Goal: Information Seeking & Learning: Check status

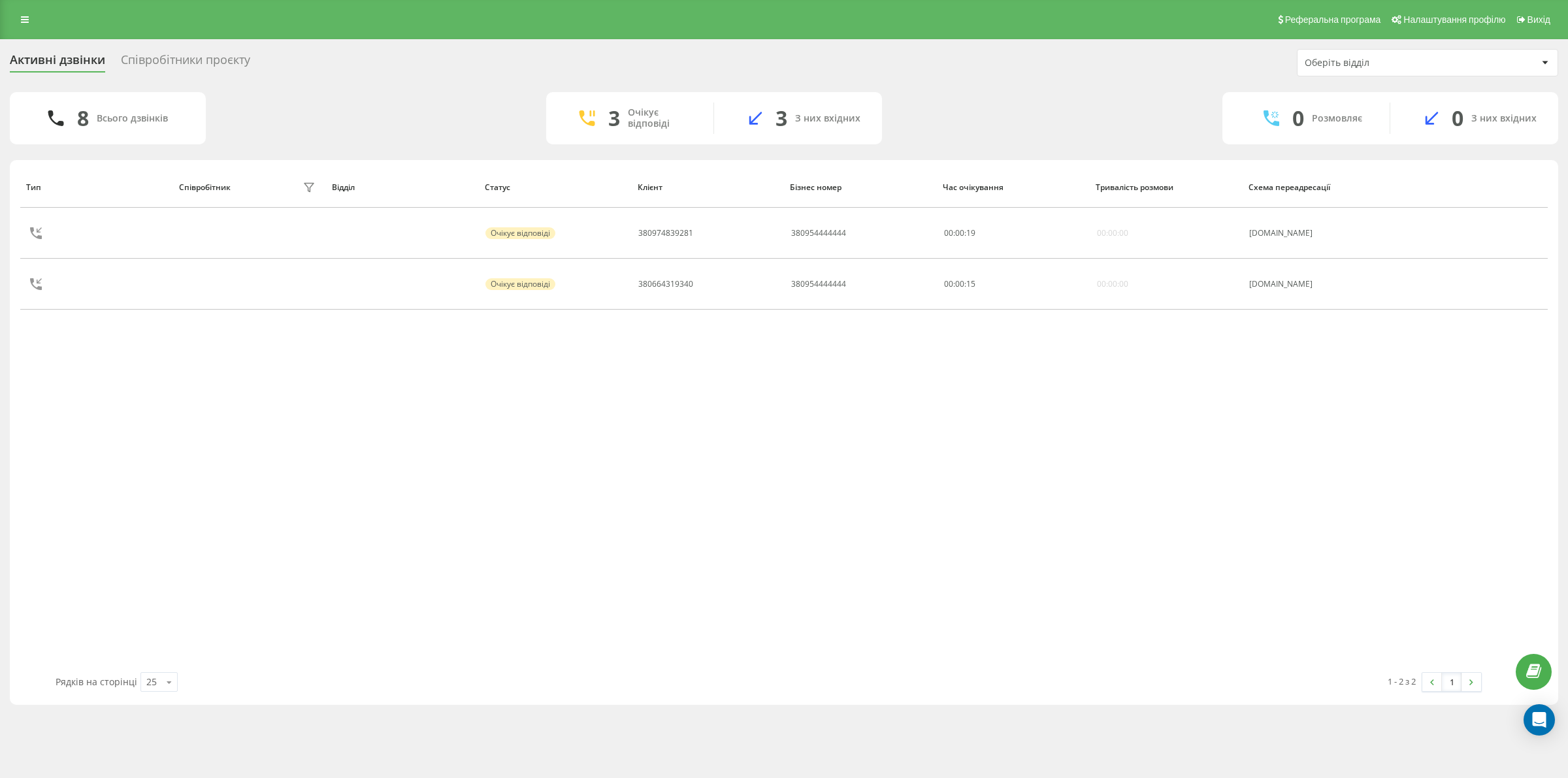
drag, startPoint x: 694, startPoint y: 454, endPoint x: 693, endPoint y: 467, distance: 13.0
click at [693, 467] on div "Тип Співробітник фільтру Відділ Статус Клієнт Бізнес номер Час очікування Трива…" at bounding box center [784, 419] width 1527 height 506
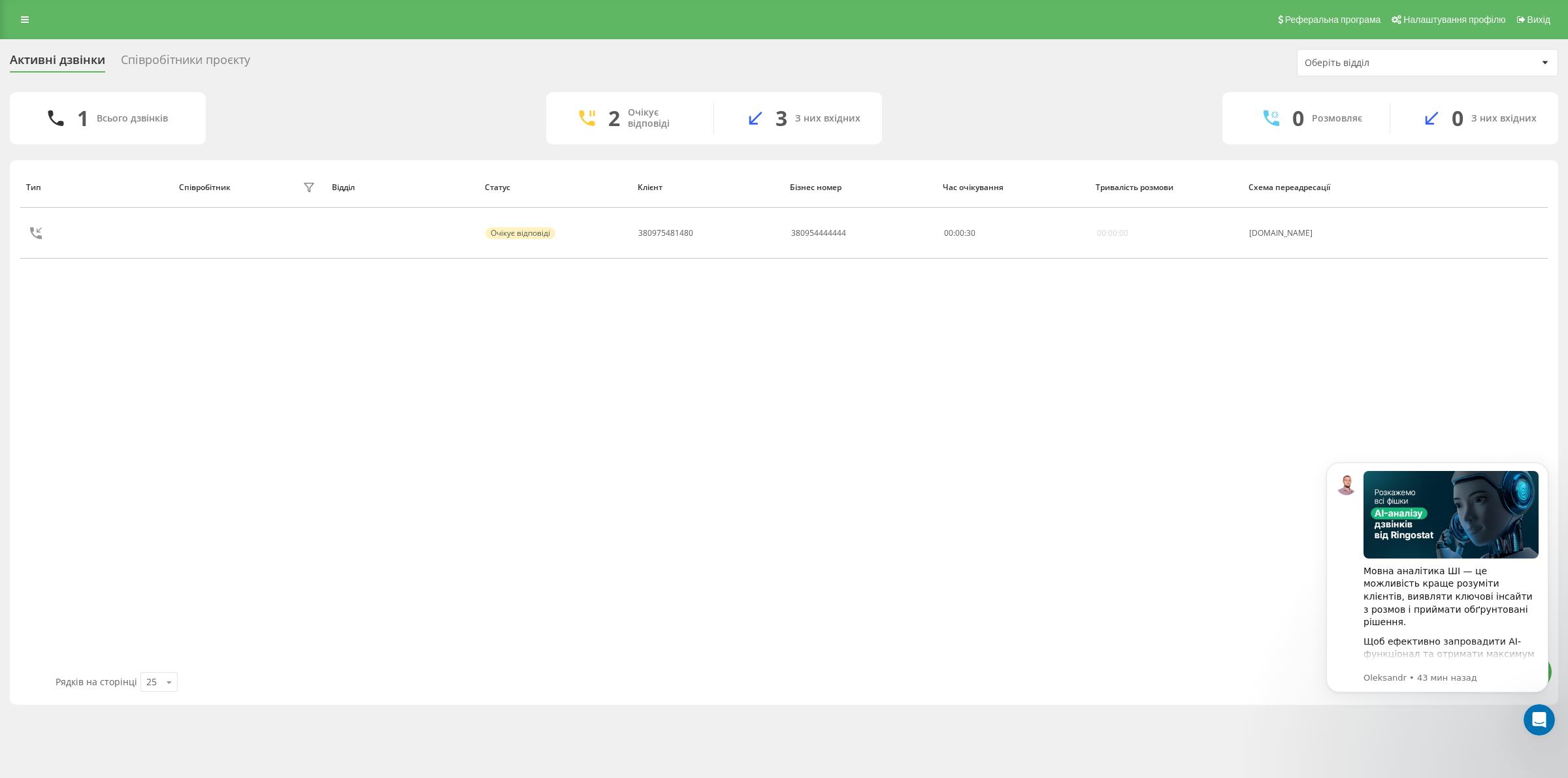
click at [1016, 413] on div "Тип Співробітник фільтру Відділ Статус Клієнт Бізнес номер Час очікування Трива…" at bounding box center [784, 419] width 1527 height 506
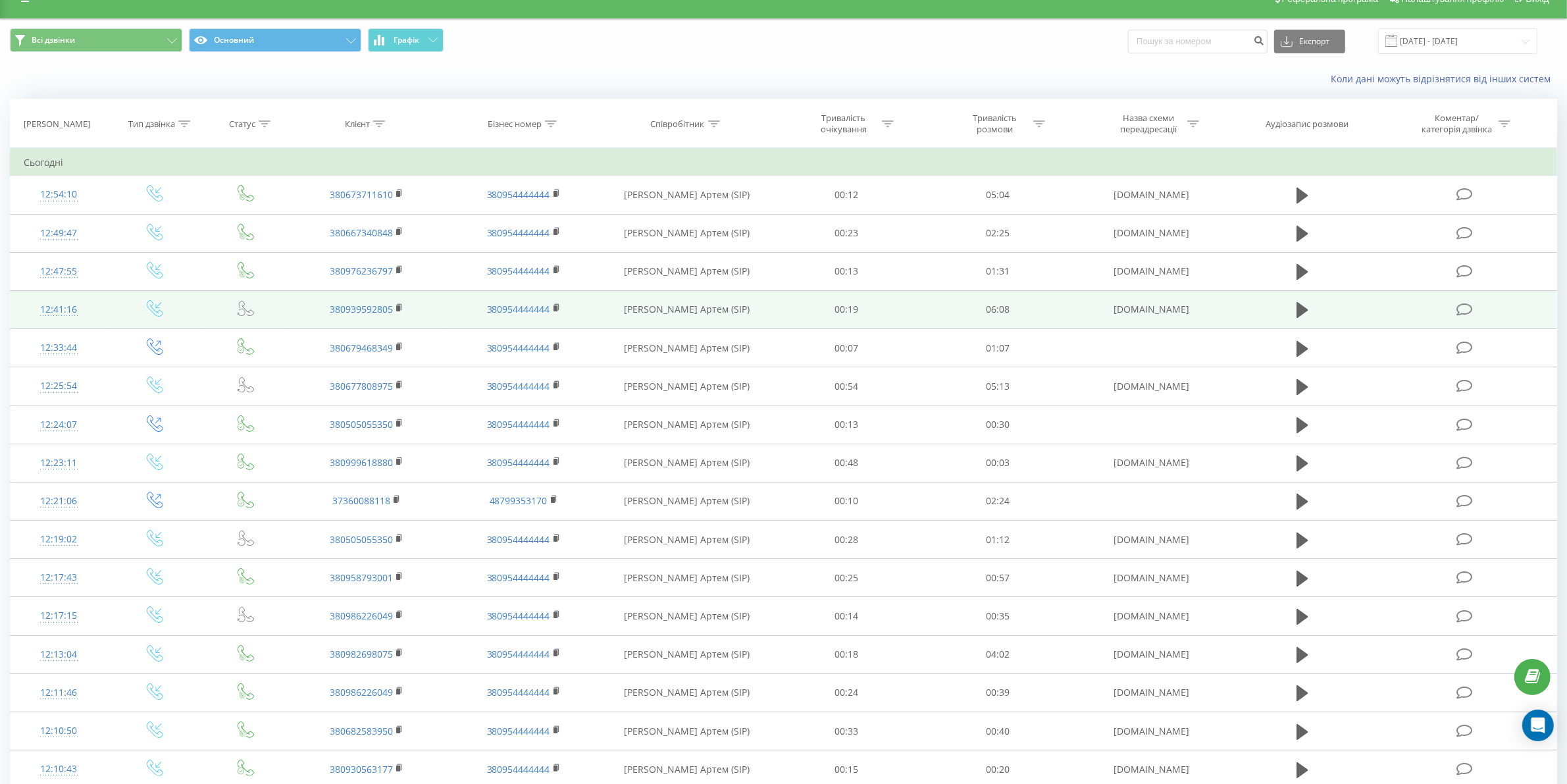
scroll to position [13, 0]
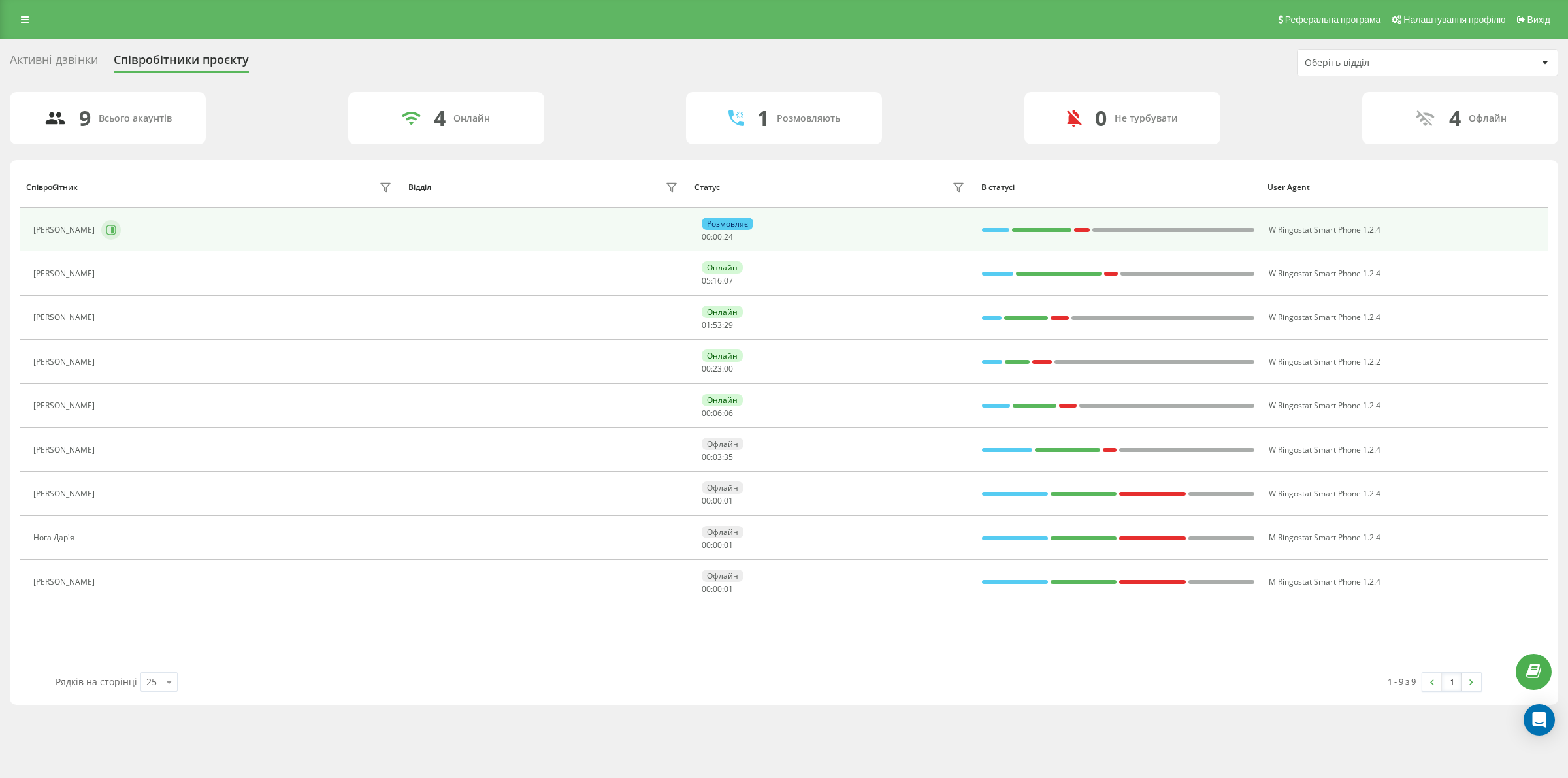
click at [115, 227] on icon at bounding box center [112, 230] width 3 height 7
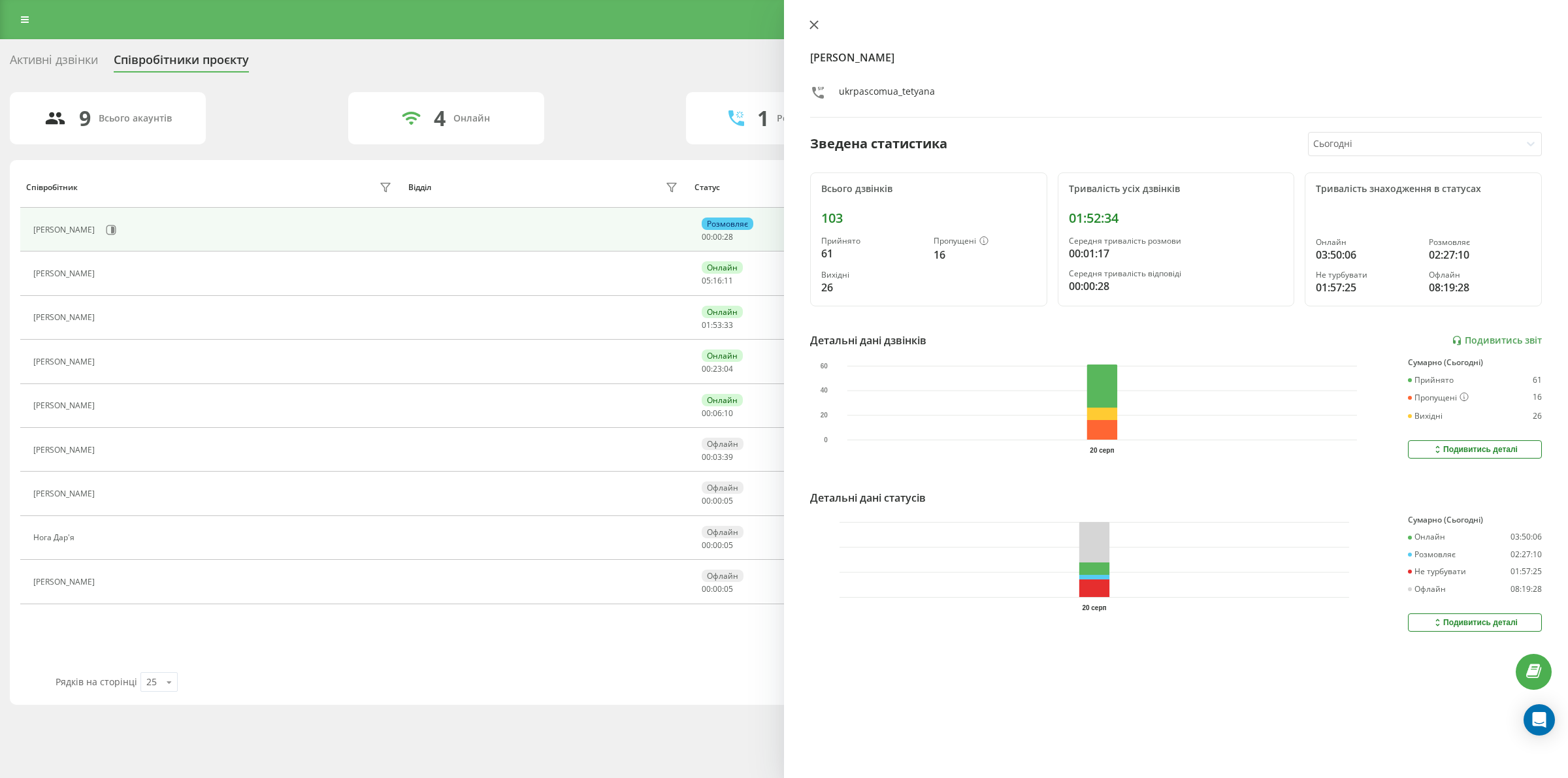
click at [817, 20] on icon at bounding box center [814, 25] width 9 height 9
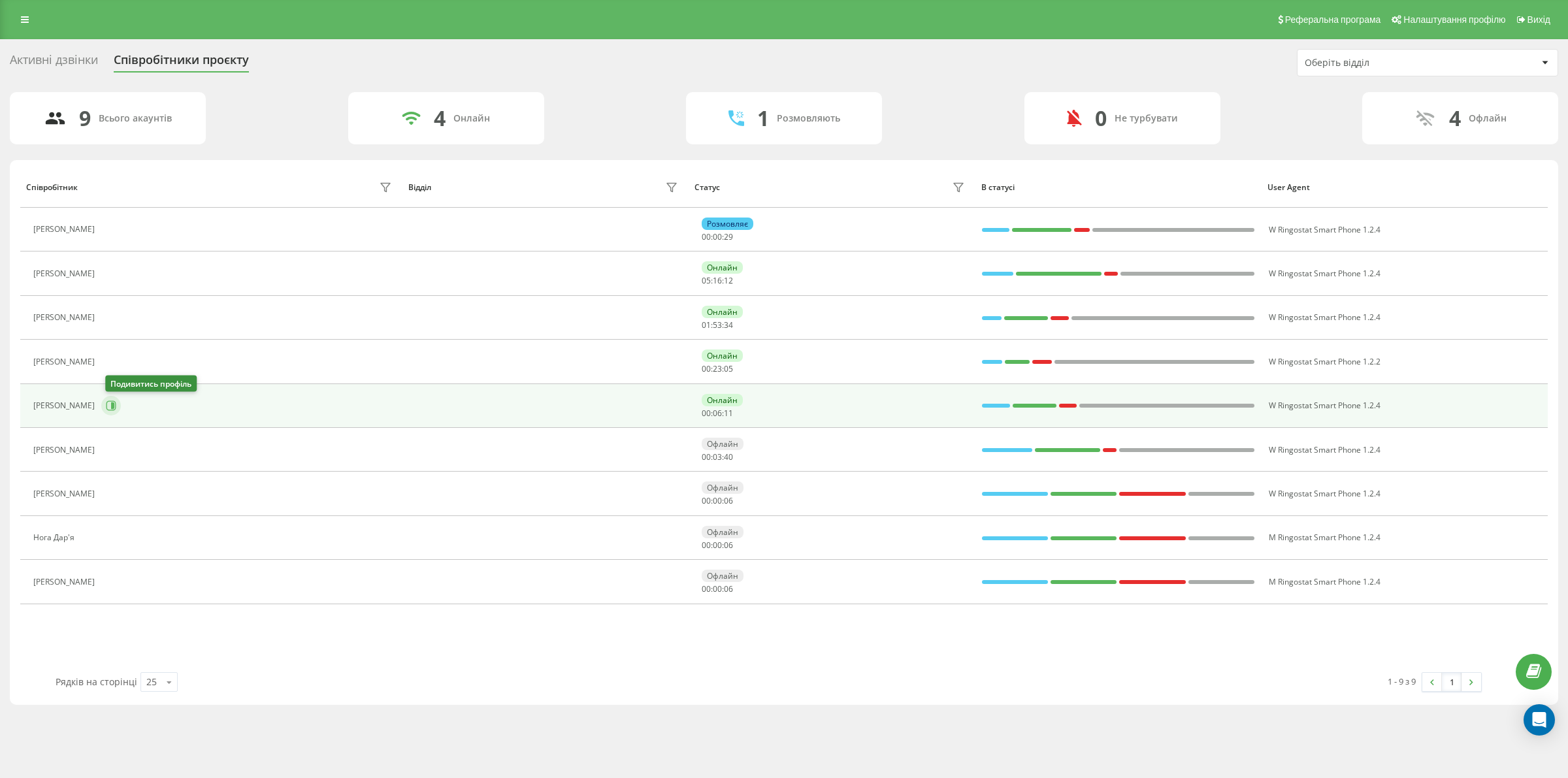
click at [121, 406] on button at bounding box center [111, 406] width 20 height 20
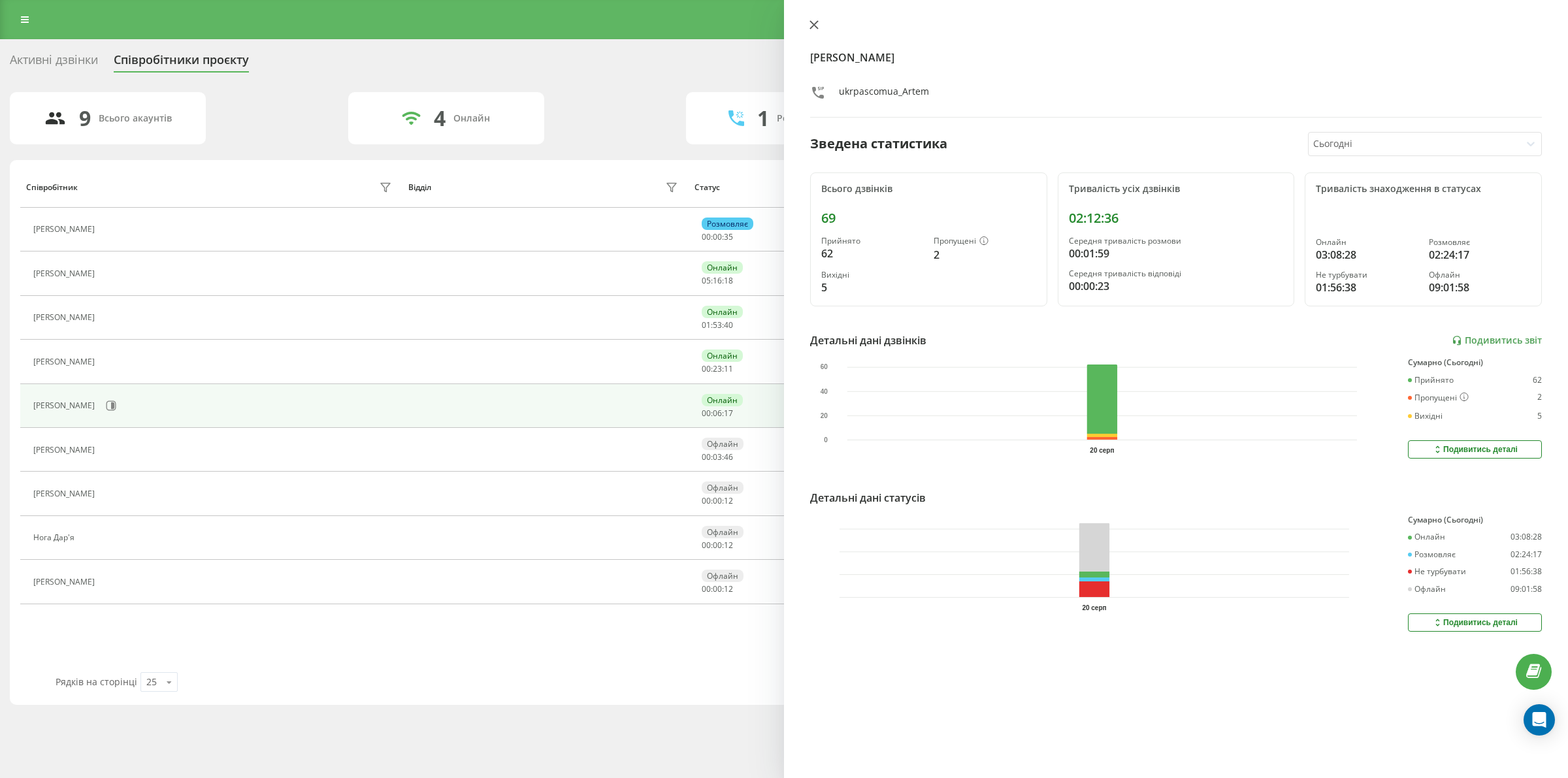
click at [815, 25] on icon at bounding box center [814, 25] width 8 height 8
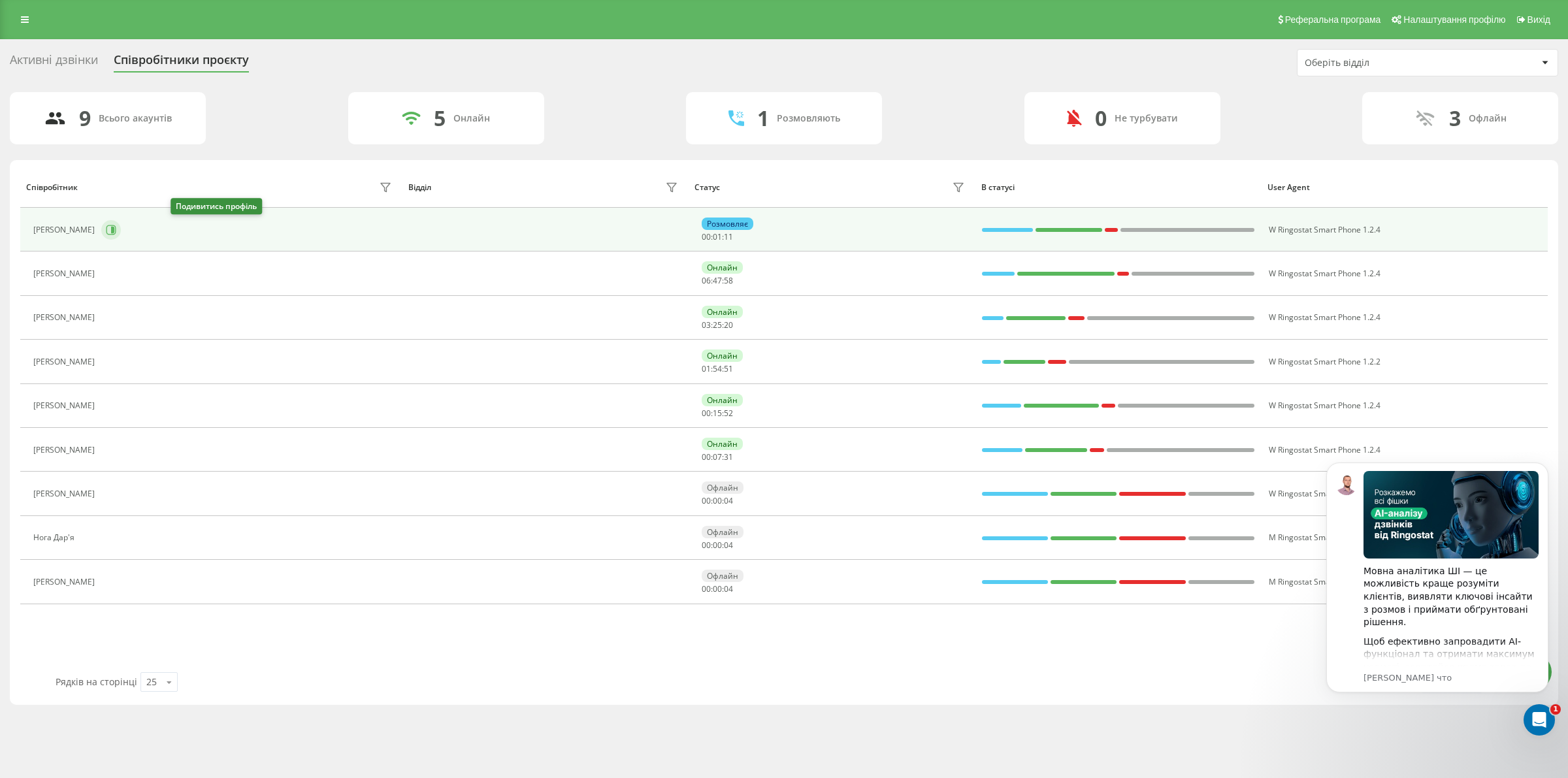
click at [116, 228] on icon at bounding box center [112, 230] width 11 height 11
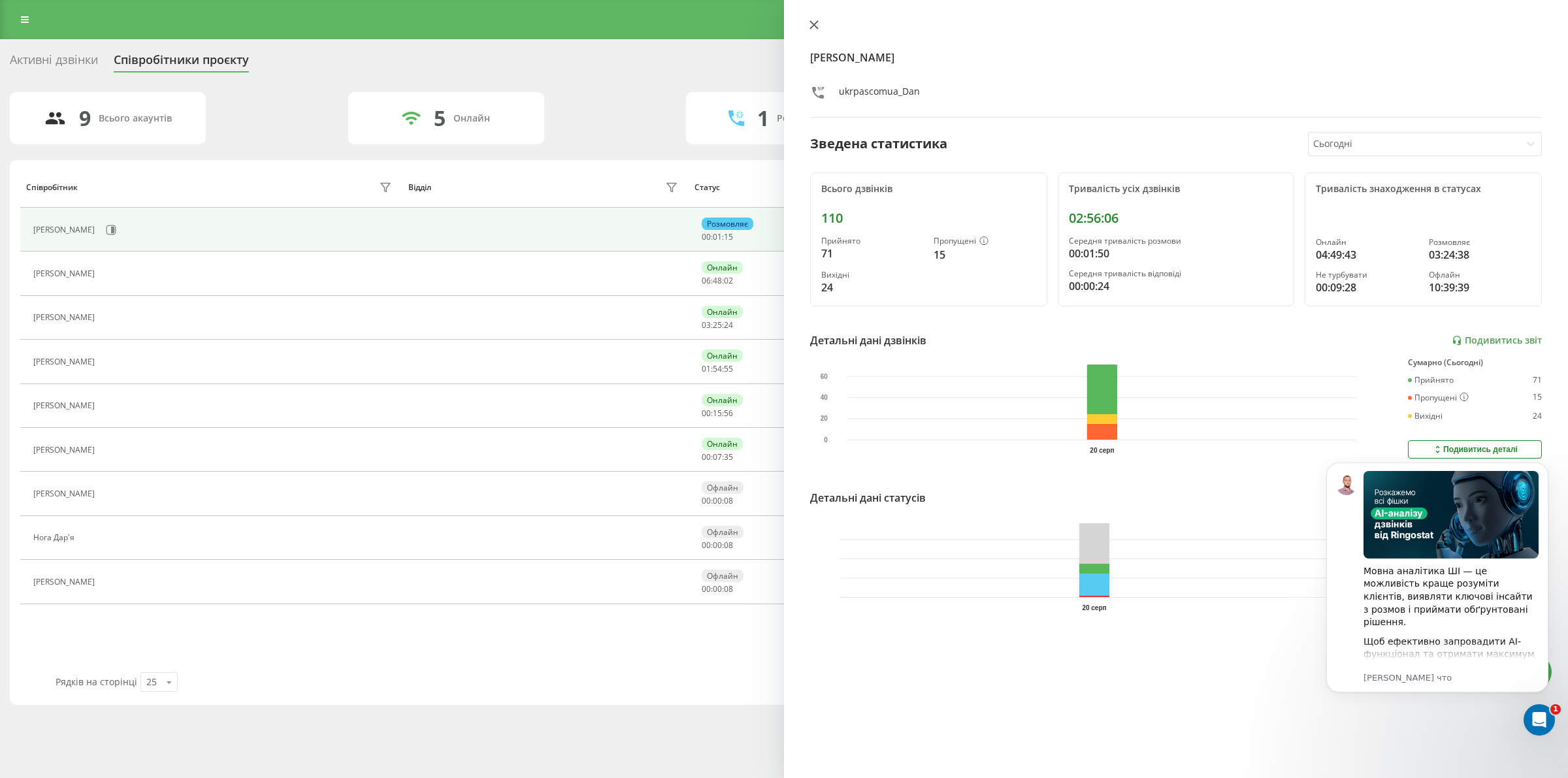
click at [812, 25] on icon at bounding box center [814, 25] width 9 height 9
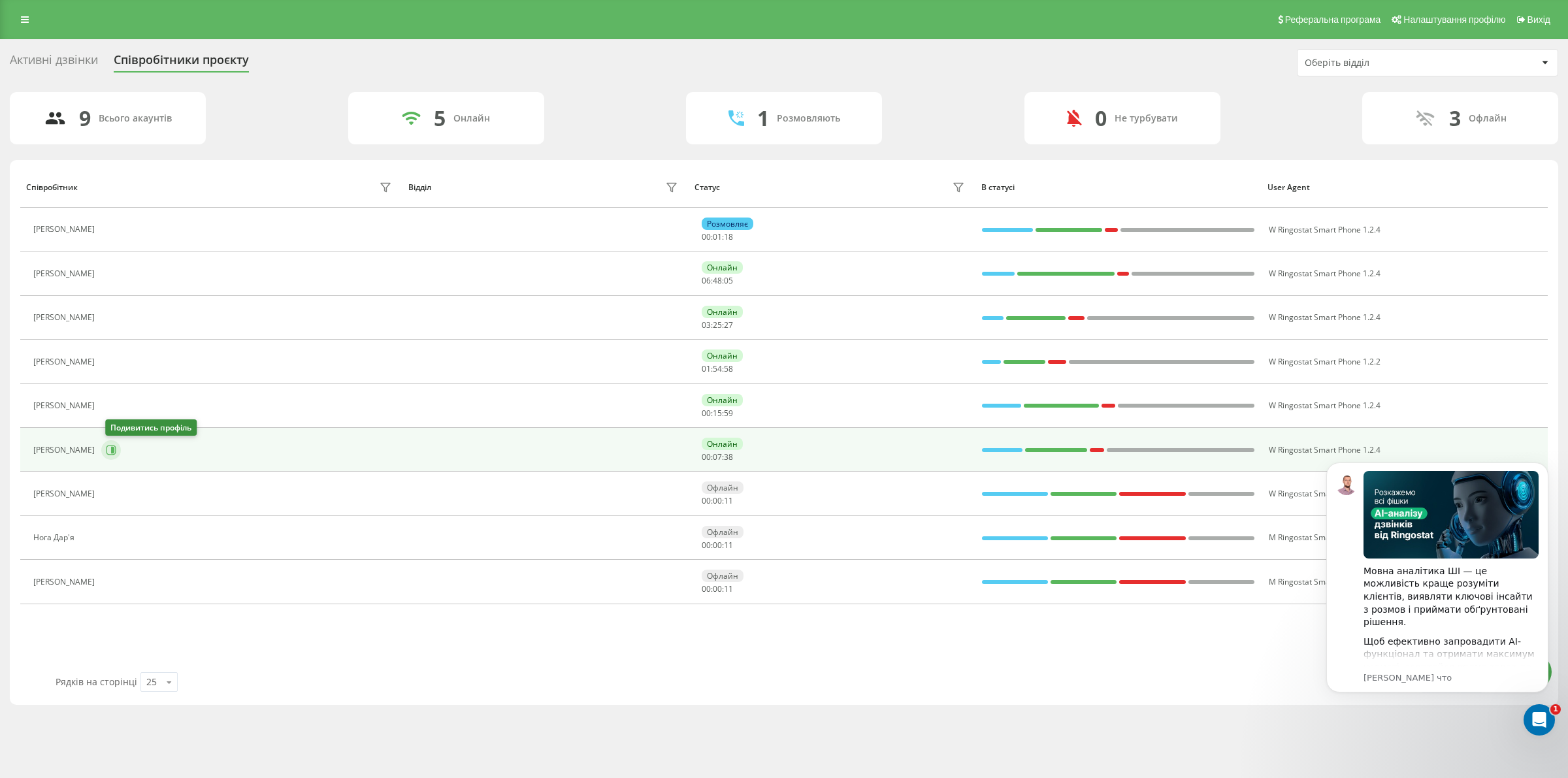
click at [113, 446] on icon at bounding box center [111, 449] width 10 height 10
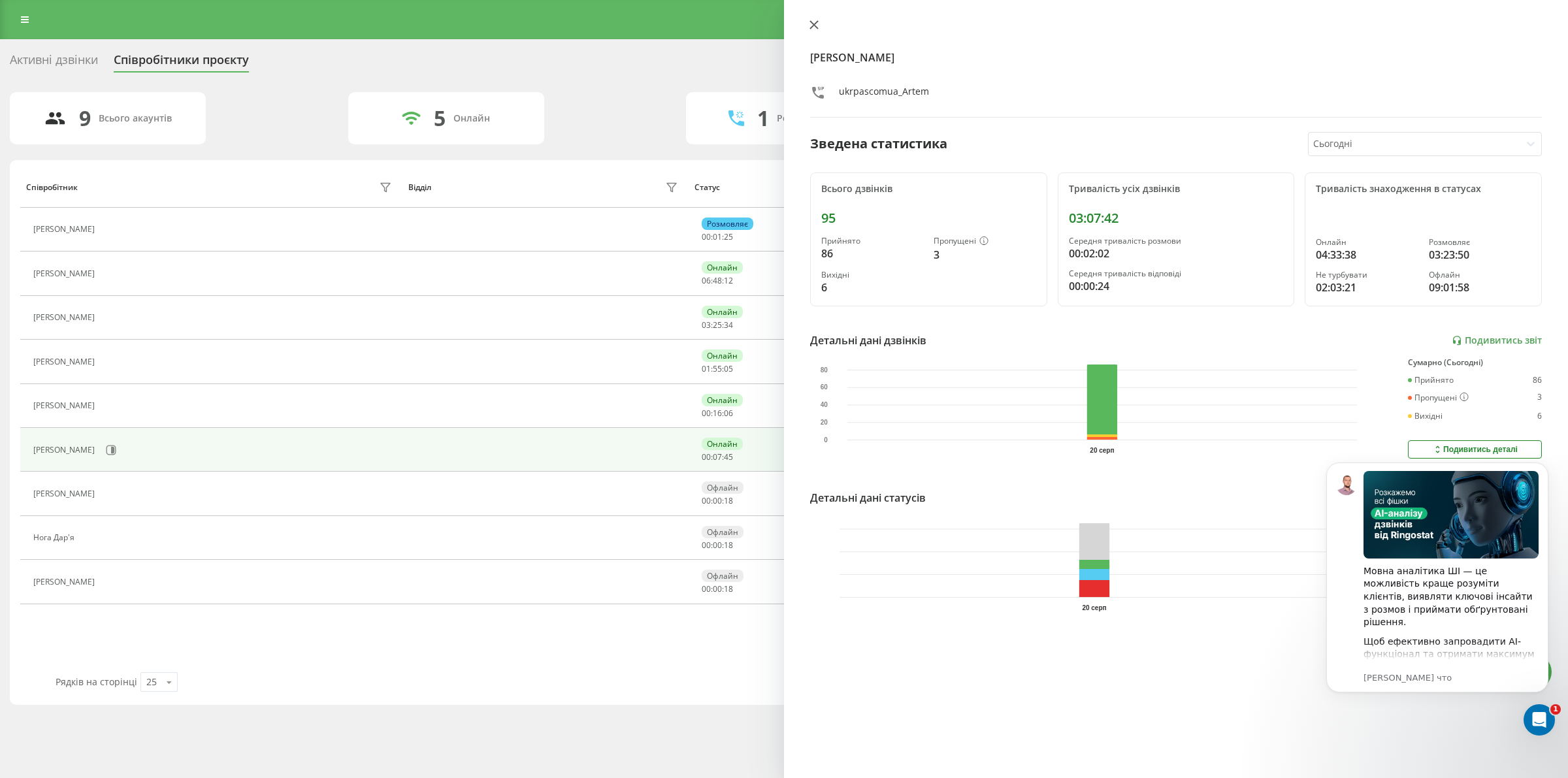
click at [816, 21] on icon at bounding box center [814, 25] width 8 height 8
